Goal: Task Accomplishment & Management: Manage account settings

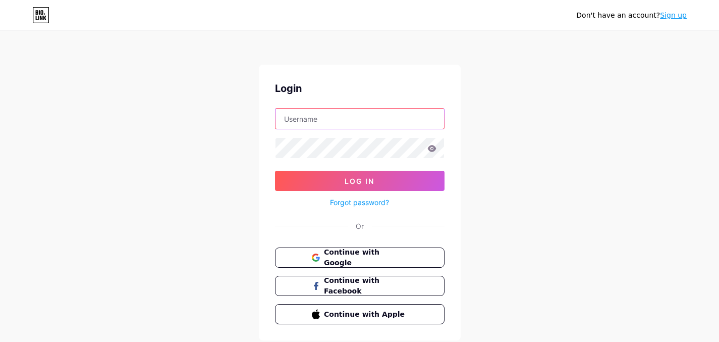
click at [333, 115] on input "text" at bounding box center [360, 119] width 169 height 20
type input "[EMAIL_ADDRESS][DOMAIN_NAME]"
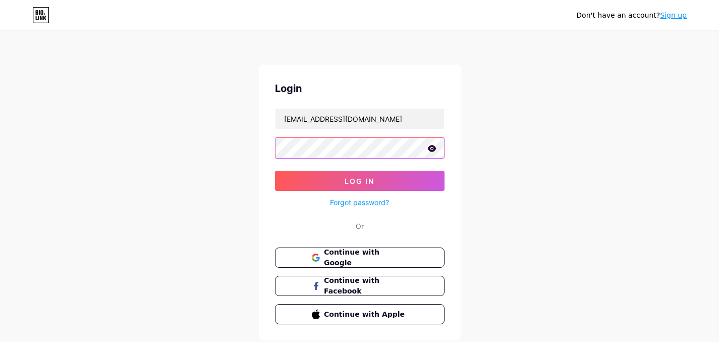
click at [275, 171] on button "Log In" at bounding box center [360, 181] width 170 height 20
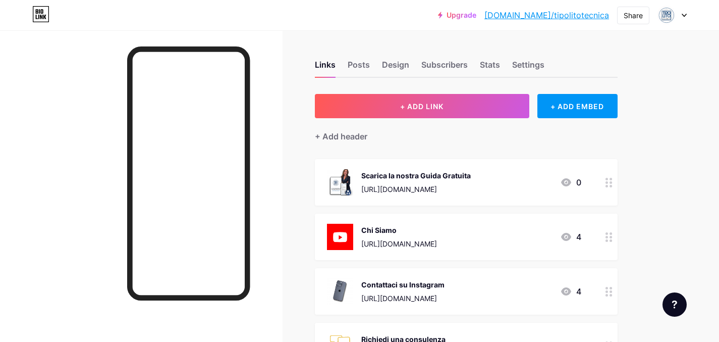
click at [365, 171] on div "Scarica la nostra Guida Gratuita" at bounding box center [416, 175] width 110 height 11
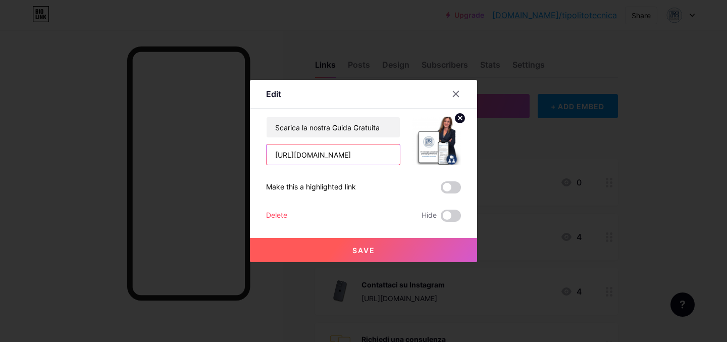
click at [339, 157] on input "[URL][DOMAIN_NAME]" at bounding box center [333, 154] width 133 height 20
click at [392, 155] on input "[URL][DOMAIN_NAME]" at bounding box center [333, 154] width 133 height 20
drag, startPoint x: 316, startPoint y: 154, endPoint x: 253, endPoint y: 154, distance: 63.1
click at [253, 154] on div "Edit Content YouTube Play YouTube video without leaving your page. ADD Vimeo Pl…" at bounding box center [363, 171] width 227 height 182
paste input "[URL]"
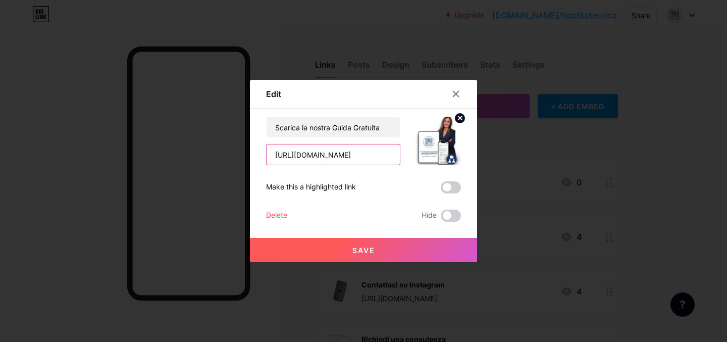
type input "[URL][DOMAIN_NAME]"
click at [378, 249] on button "Save" at bounding box center [363, 250] width 227 height 24
